Goal: Navigation & Orientation: Find specific page/section

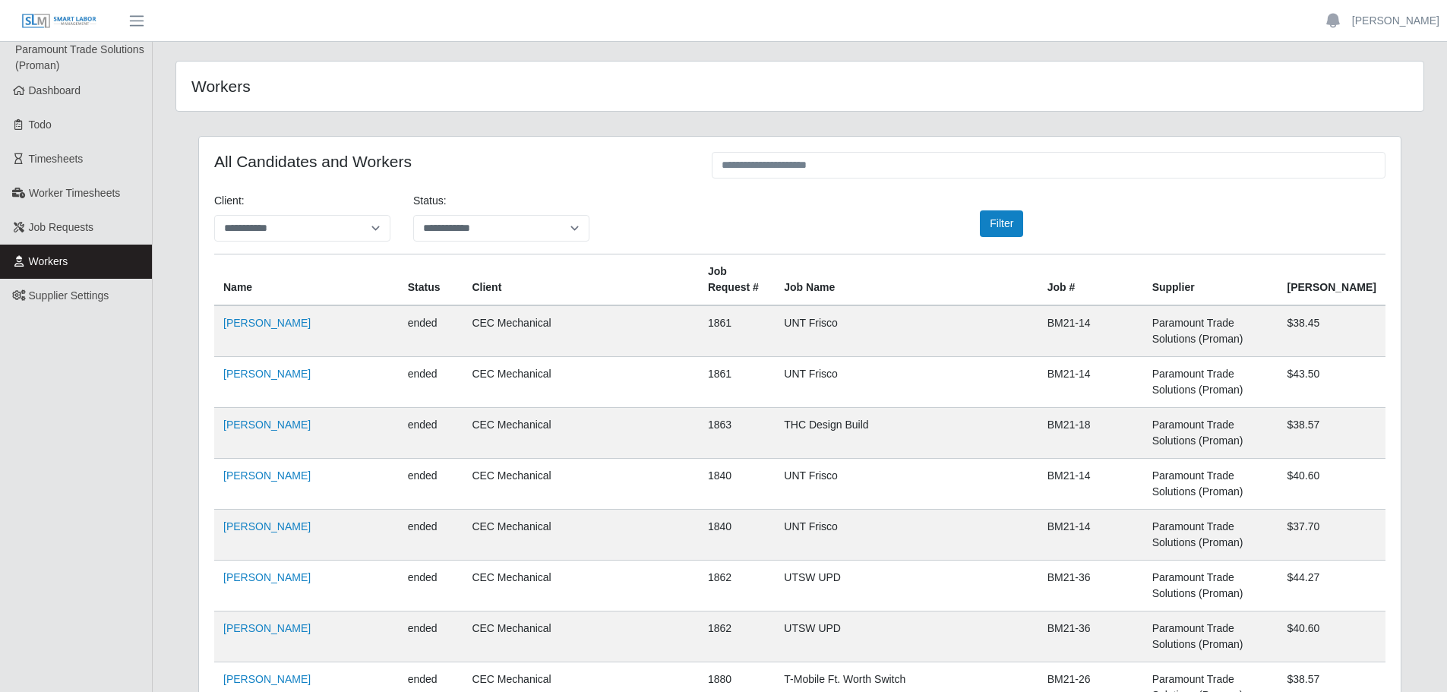
scroll to position [32286, 0]
click at [102, 93] on link "Dashboard" at bounding box center [76, 91] width 152 height 34
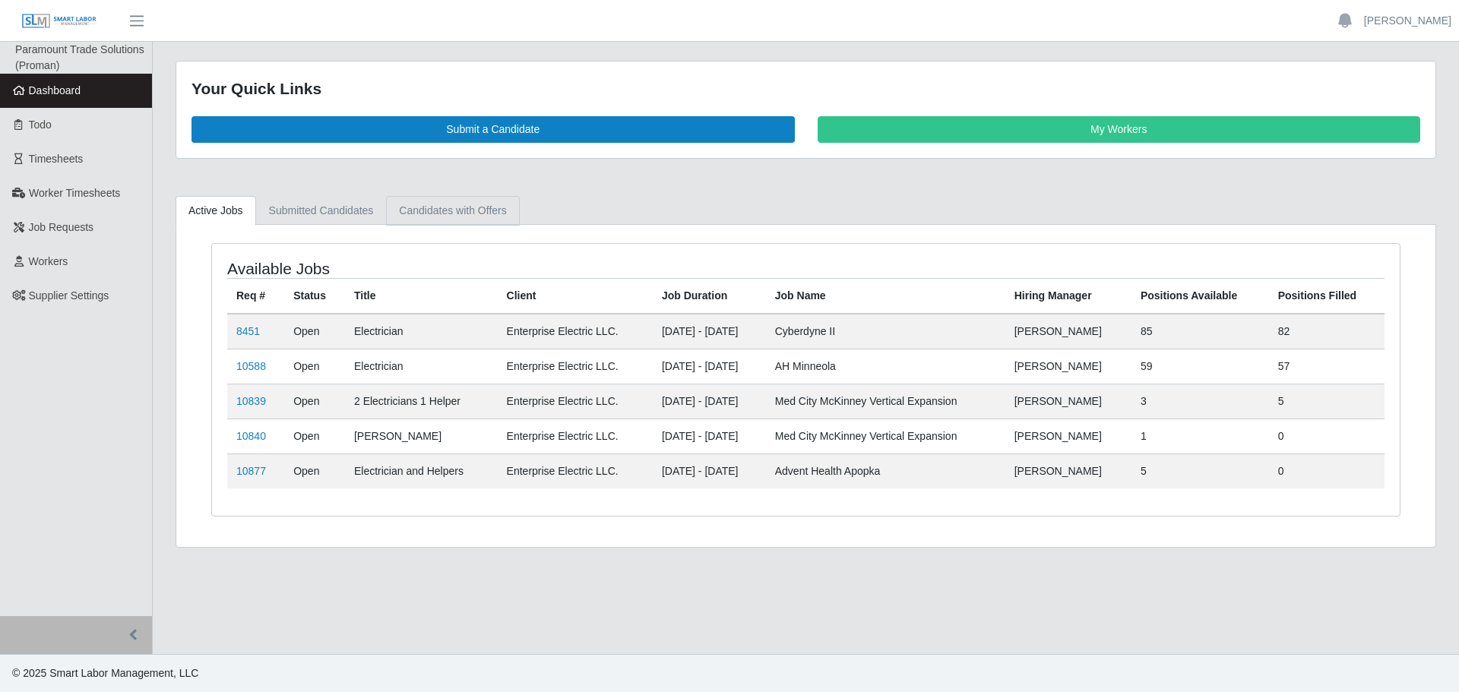
click at [485, 211] on link "Candidates with Offers" at bounding box center [452, 211] width 133 height 30
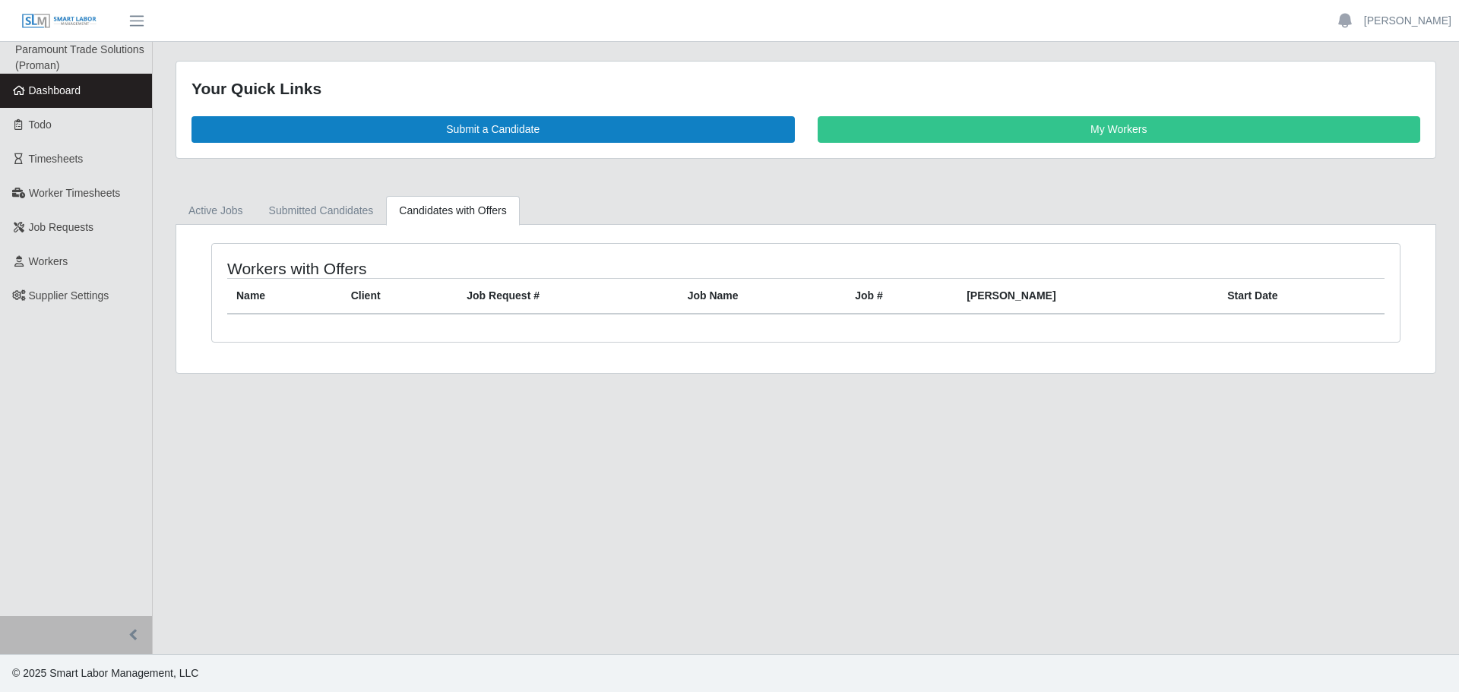
click at [356, 192] on div "Your Quick Links Submit a Candidate My Workers Active Jobs Submitted Candidates…" at bounding box center [806, 217] width 1306 height 313
click at [347, 198] on link "Submitted Candidates" at bounding box center [321, 211] width 131 height 30
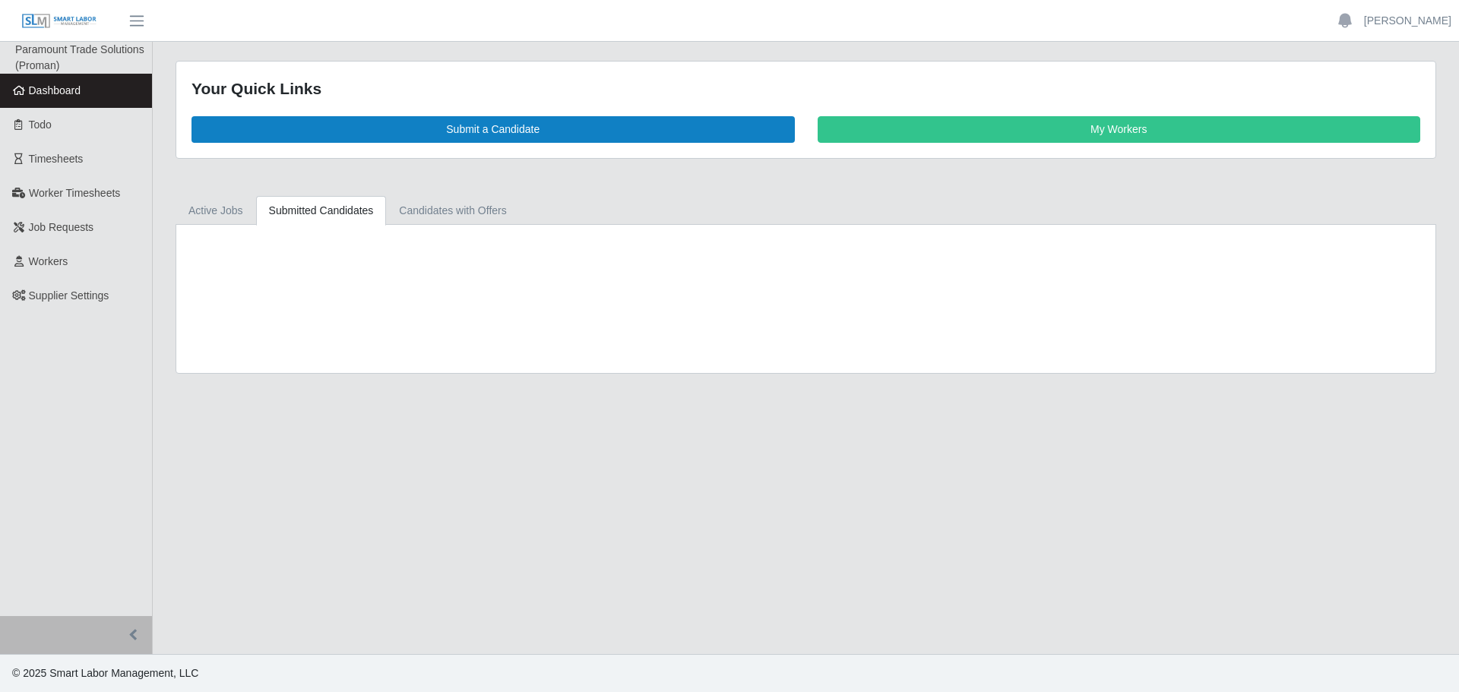
click at [341, 201] on link "Submitted Candidates" at bounding box center [321, 211] width 131 height 30
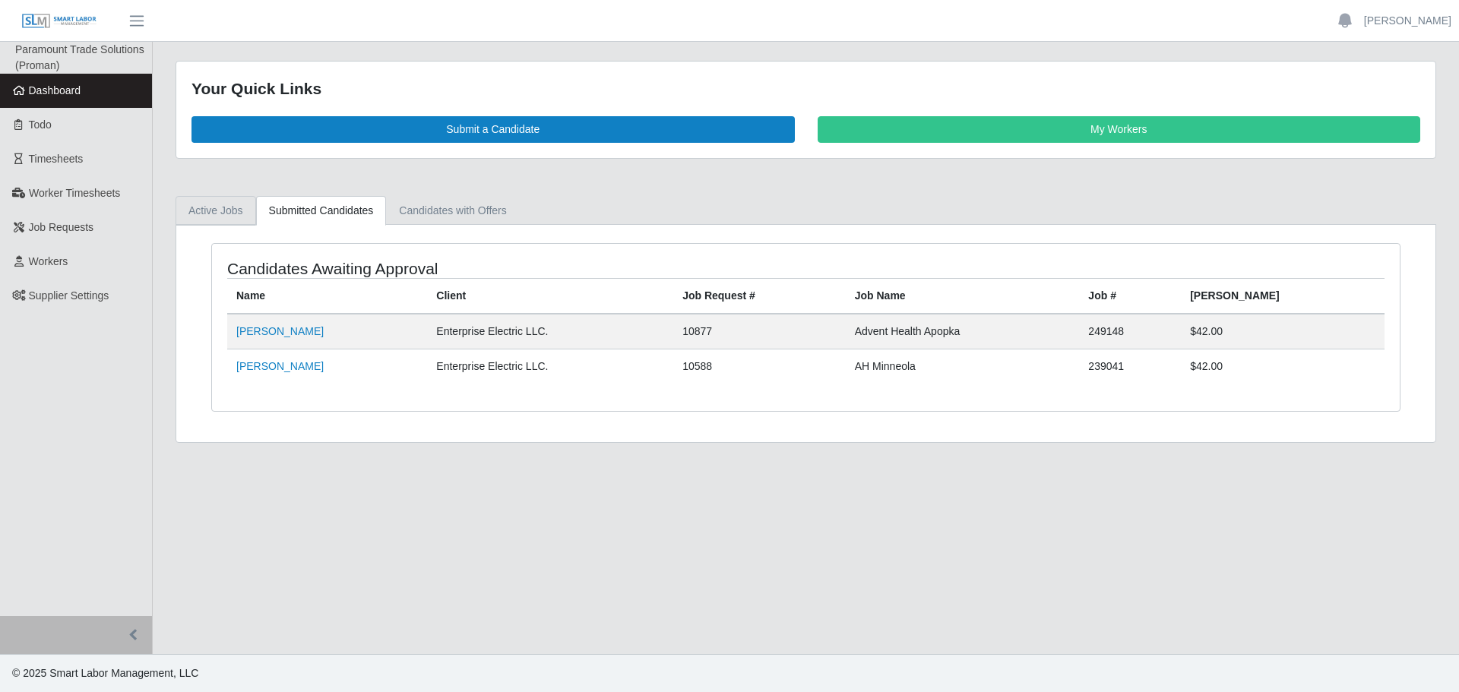
click at [230, 217] on link "Active Jobs" at bounding box center [215, 211] width 81 height 30
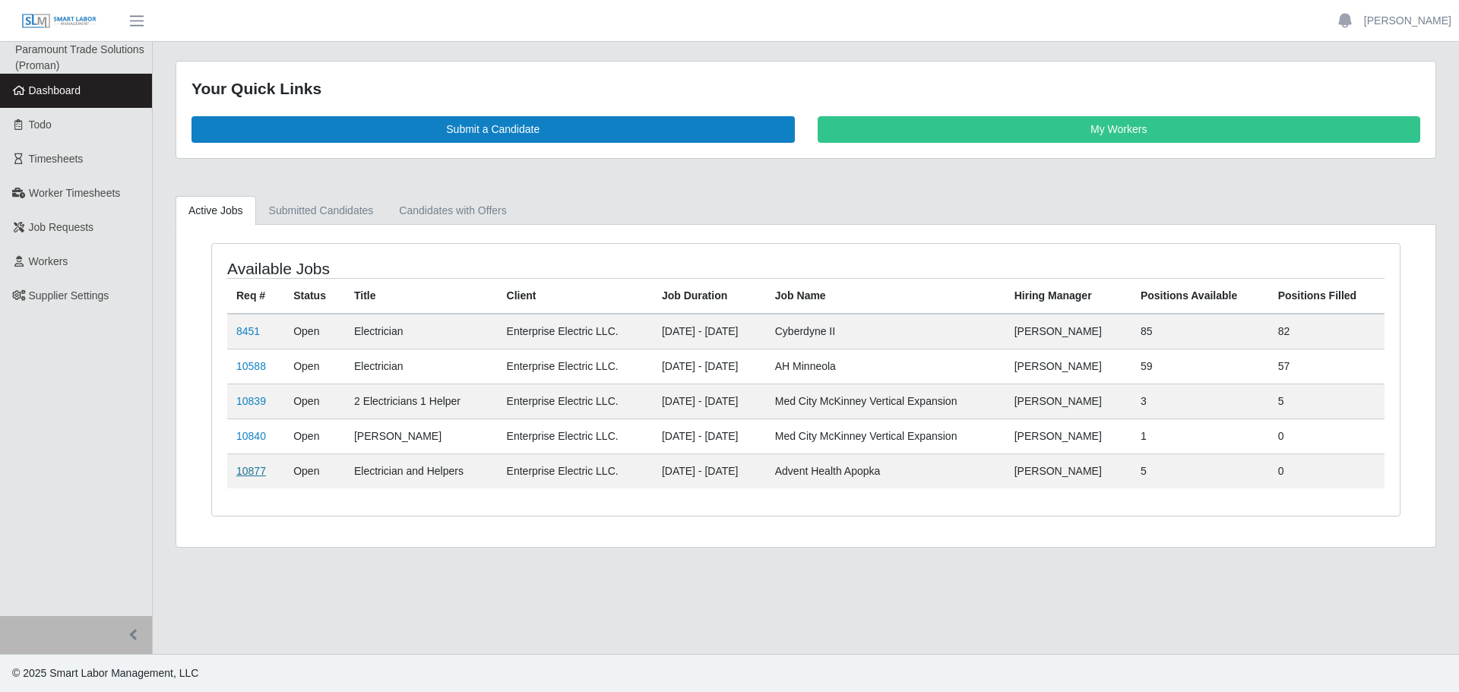
click at [251, 465] on link "10877" at bounding box center [251, 471] width 30 height 12
